Goal: Task Accomplishment & Management: Use online tool/utility

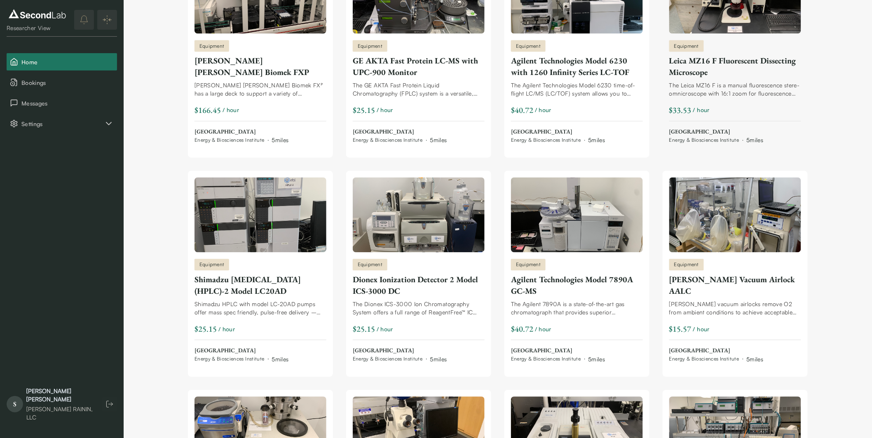
scroll to position [507, 0]
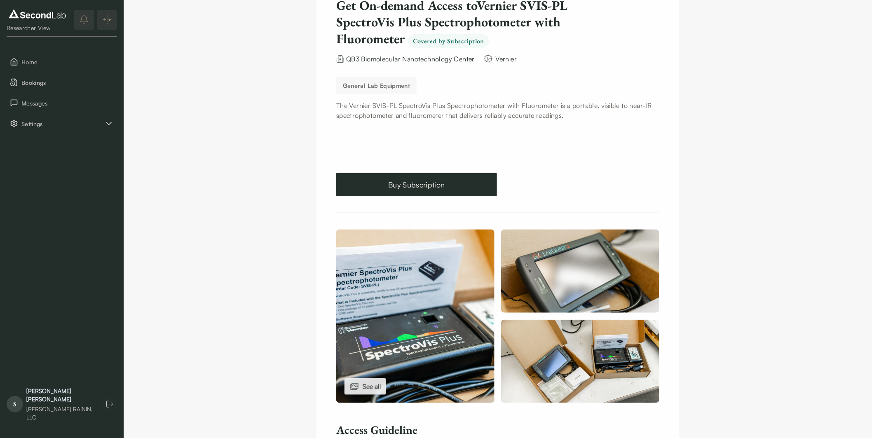
scroll to position [183, 0]
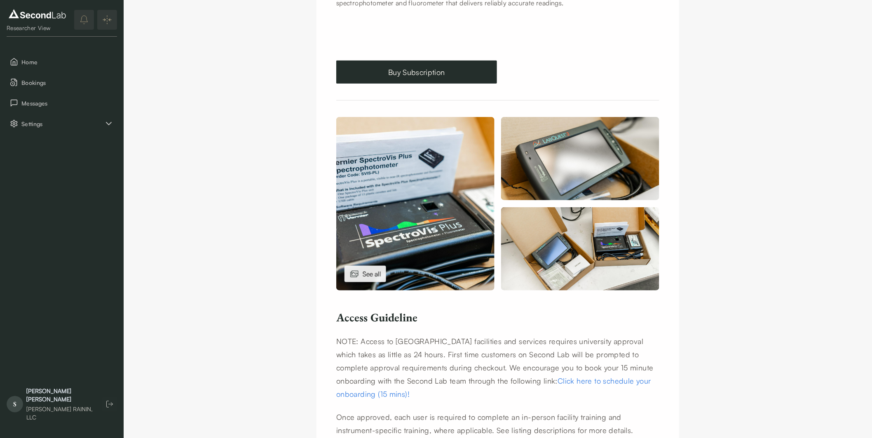
click at [360, 275] on div "See all" at bounding box center [365, 274] width 42 height 16
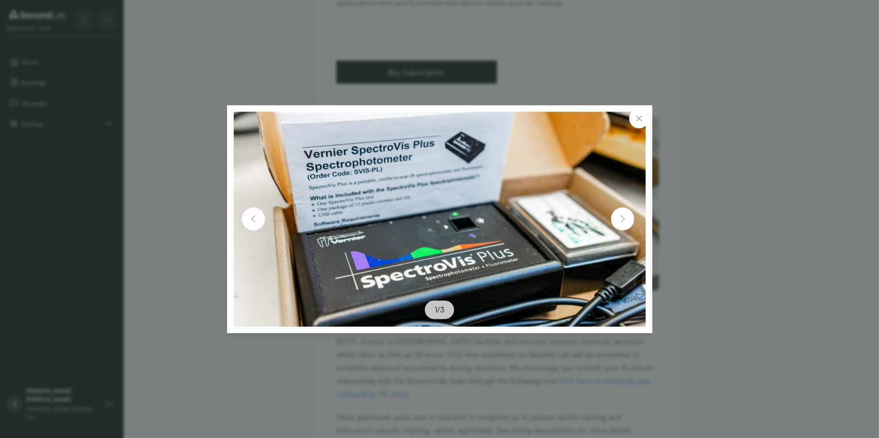
click at [628, 217] on img at bounding box center [622, 219] width 13 height 13
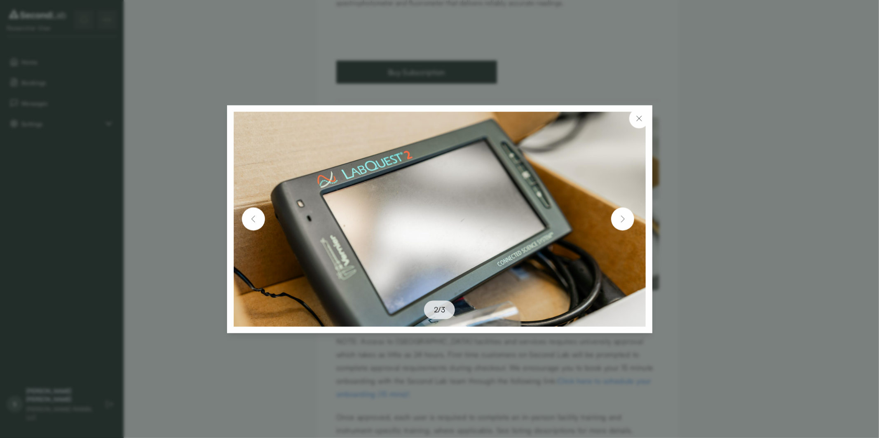
click at [628, 217] on img at bounding box center [622, 219] width 13 height 13
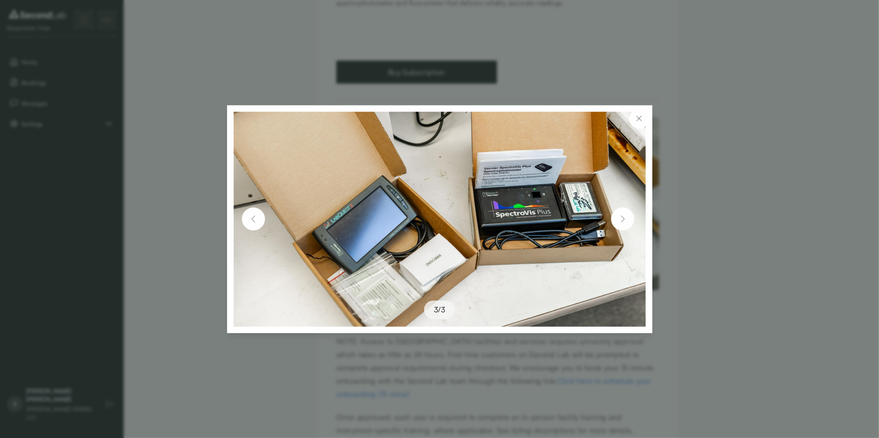
click at [628, 217] on img at bounding box center [622, 219] width 13 height 13
click at [255, 218] on img at bounding box center [253, 219] width 13 height 13
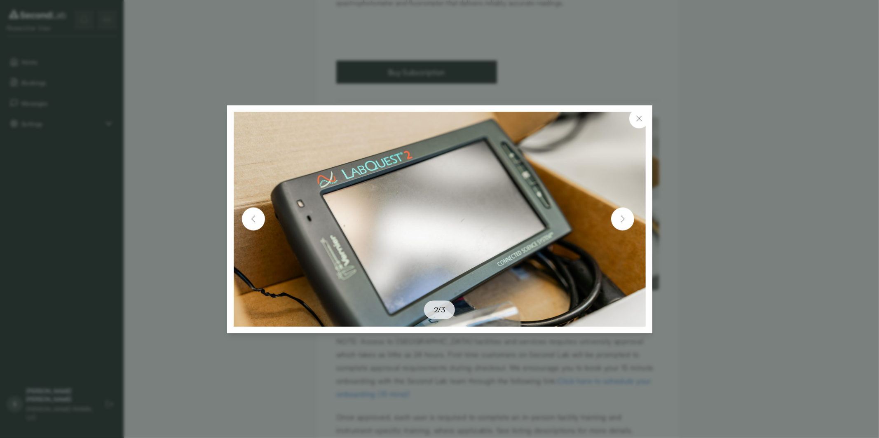
click at [255, 218] on img at bounding box center [253, 219] width 13 height 13
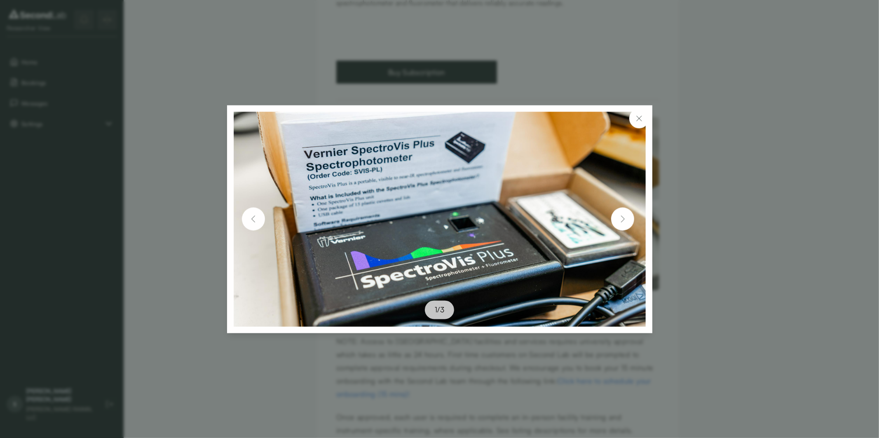
click at [640, 117] on img at bounding box center [639, 118] width 10 height 10
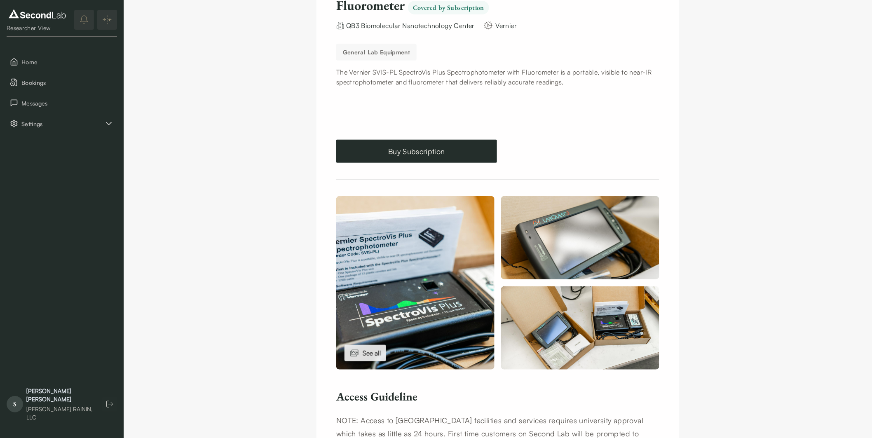
scroll to position [91, 0]
